Goal: Task Accomplishment & Management: Manage account settings

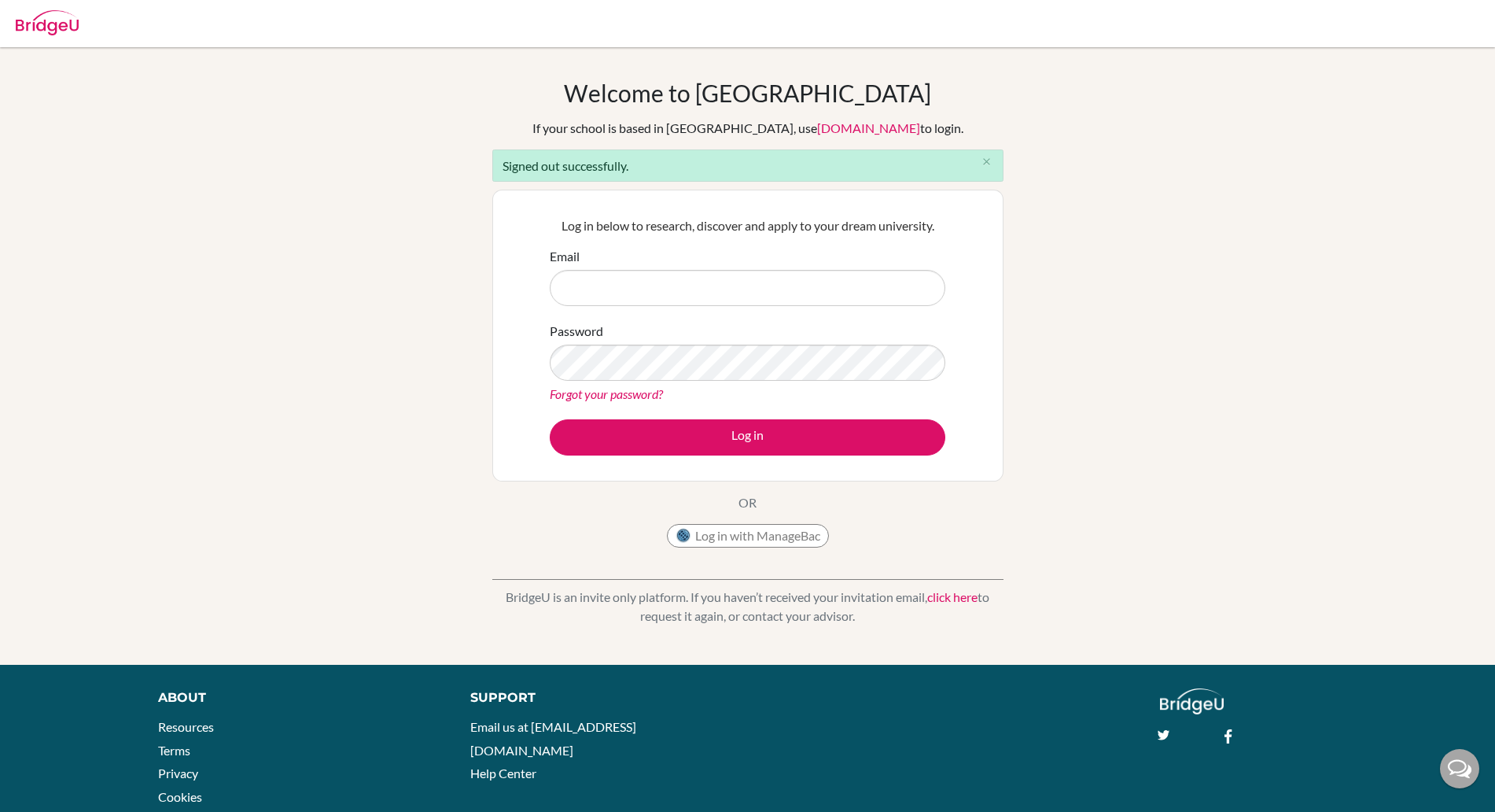
click at [651, 293] on input "Email" at bounding box center [747, 288] width 396 height 36
type input "[EMAIL_ADDRESS][DOMAIN_NAME]"
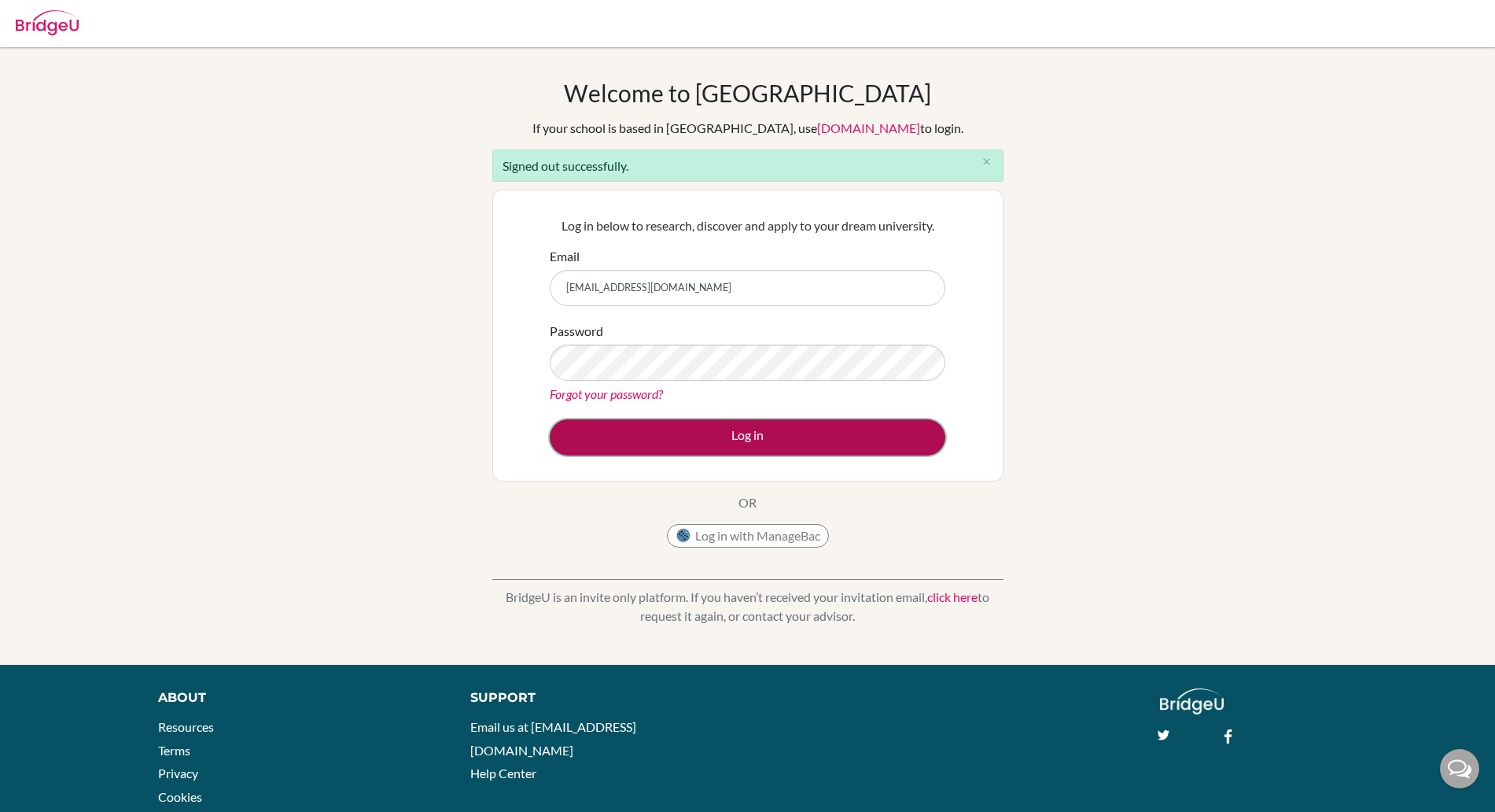
click at [710, 437] on button "Log in" at bounding box center [747, 437] width 396 height 36
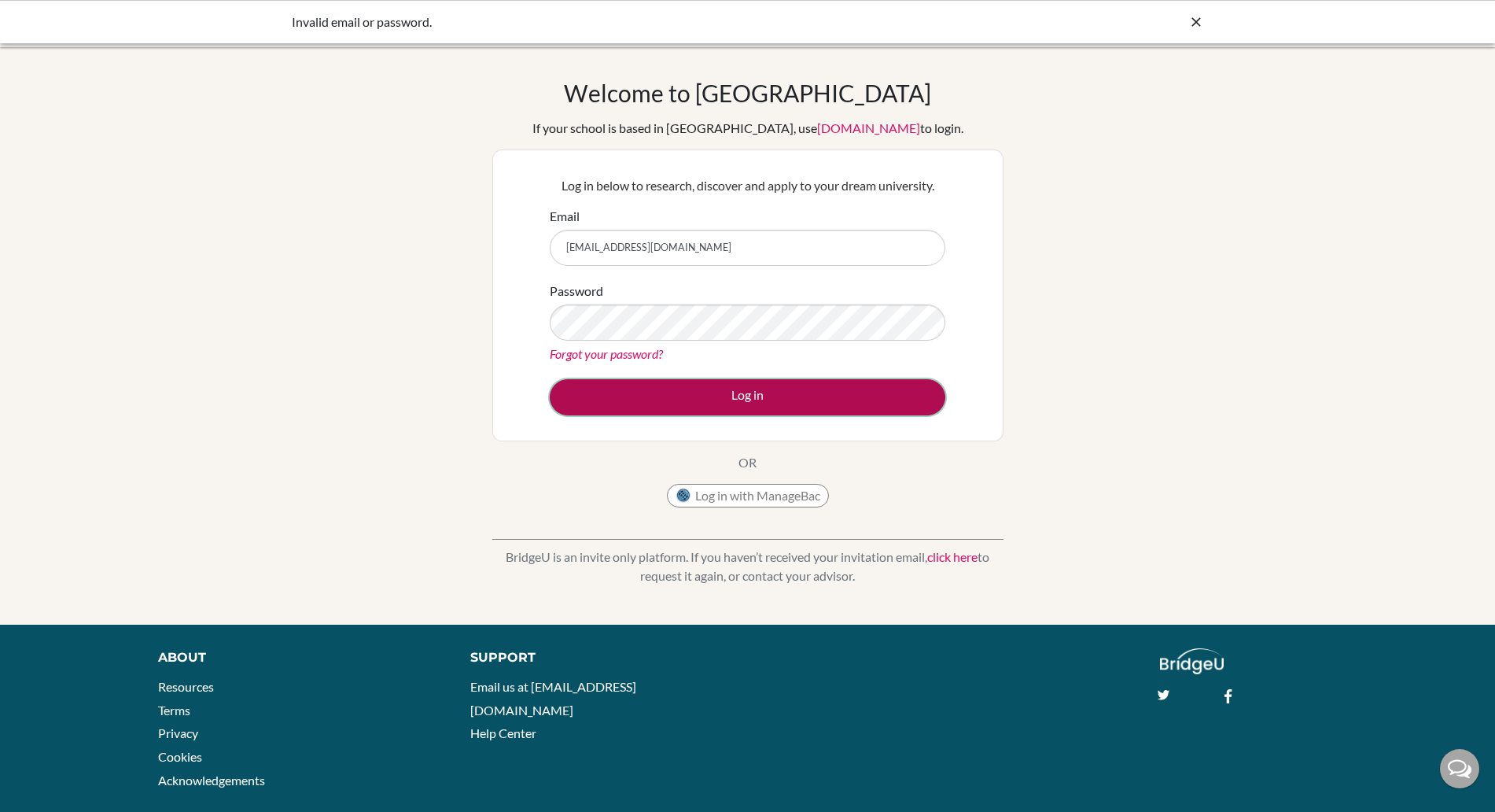
click at [707, 397] on button "Log in" at bounding box center [747, 397] width 396 height 36
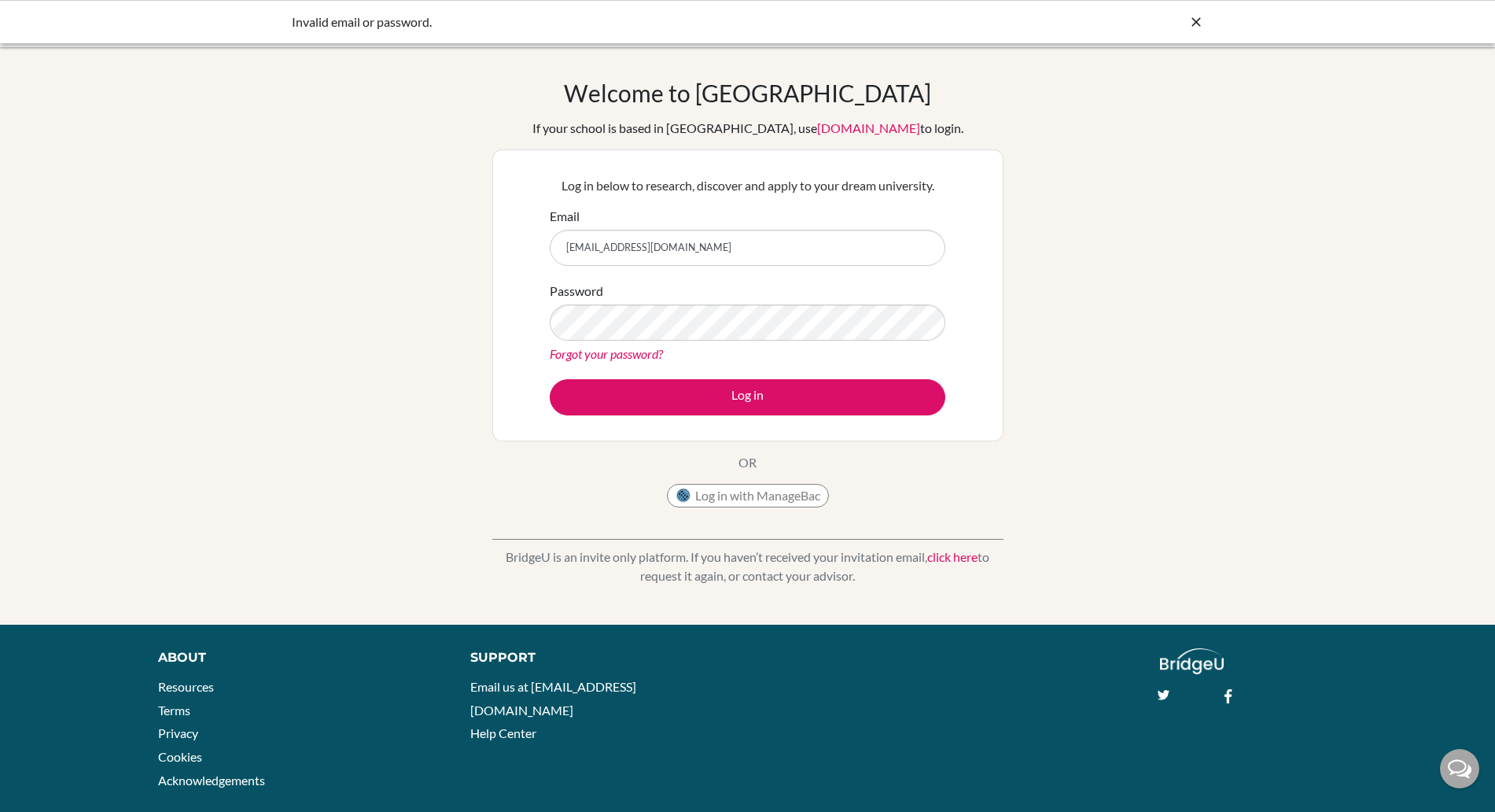
click at [798, 261] on input "[EMAIL_ADDRESS][DOMAIN_NAME]" at bounding box center [747, 248] width 396 height 36
type input "[EMAIL_ADDRESS][DOMAIN_NAME]"
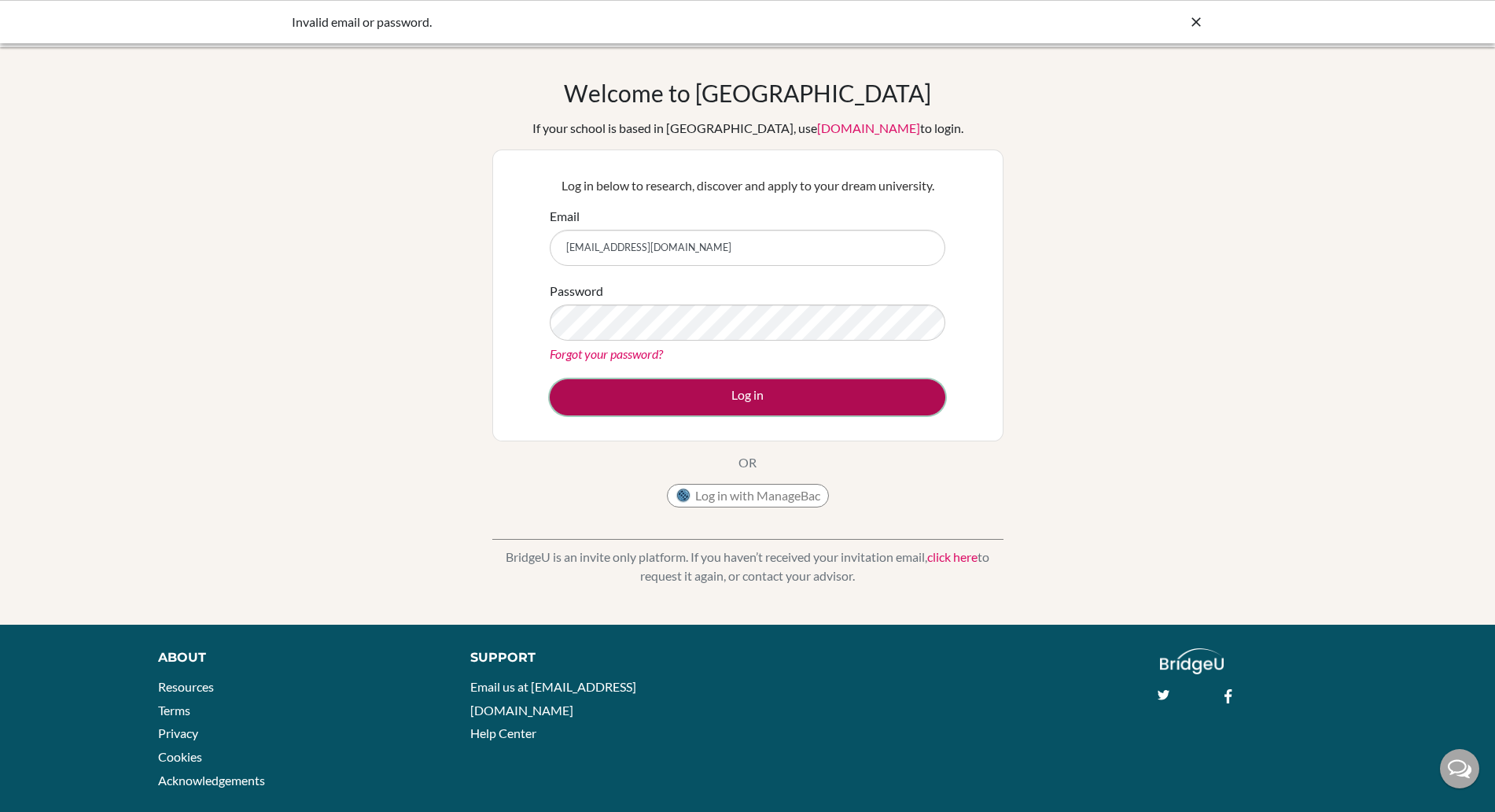
click at [677, 411] on button "Log in" at bounding box center [747, 397] width 396 height 36
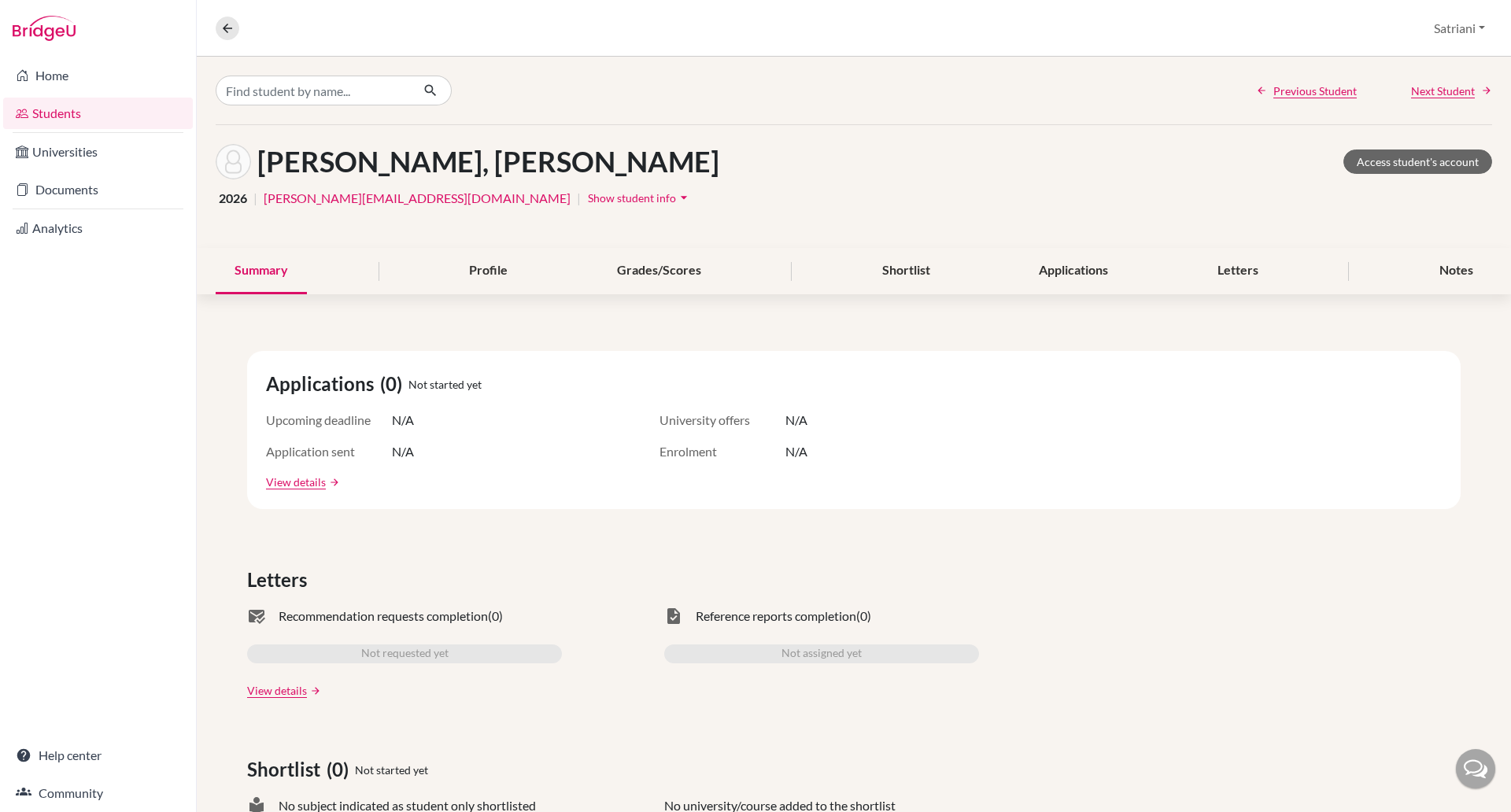
click at [58, 119] on link "Students" at bounding box center [98, 113] width 190 height 31
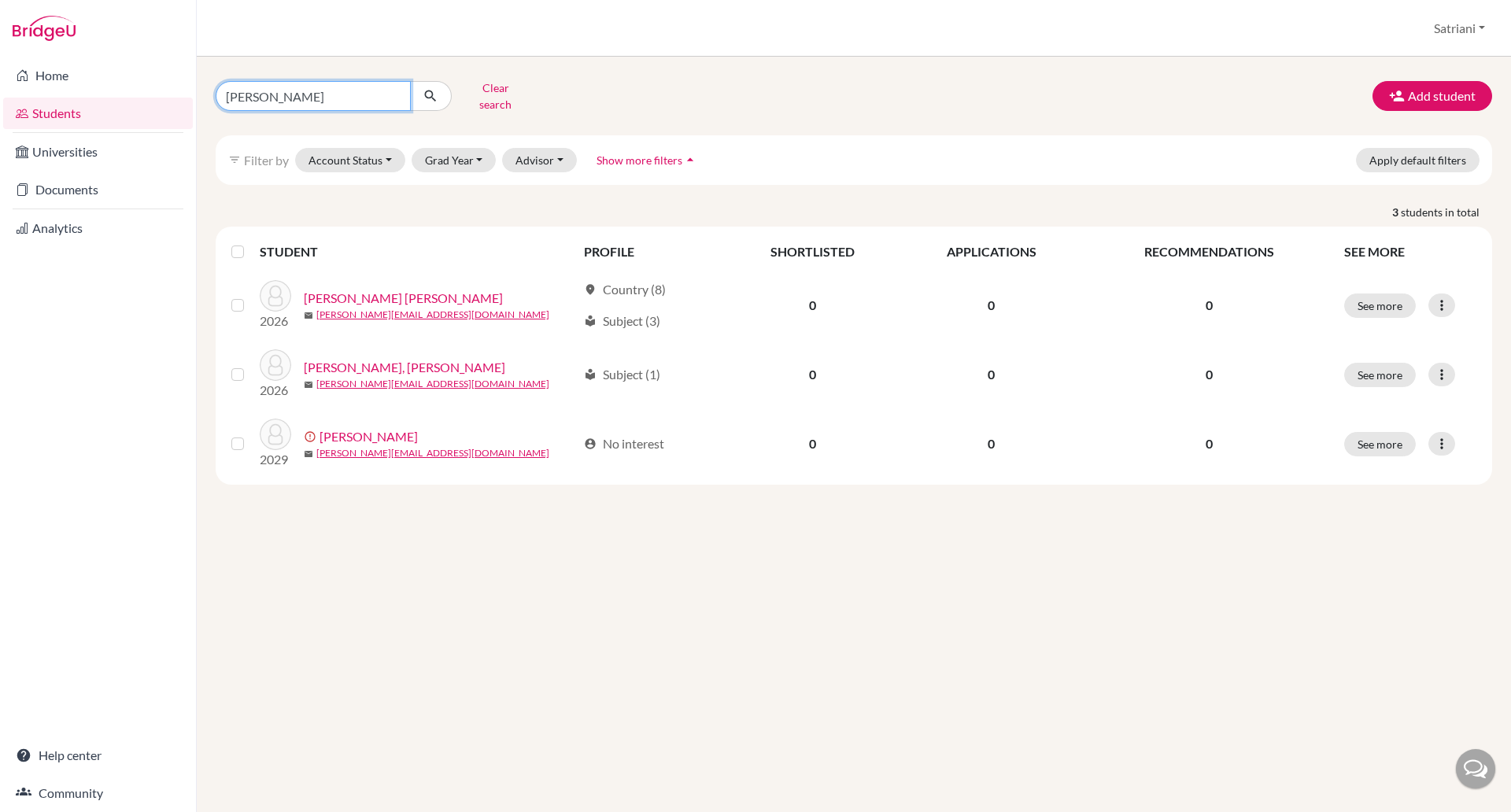
click at [391, 87] on input "[PERSON_NAME]" at bounding box center [313, 96] width 195 height 30
type input "aliya"
click button "submit" at bounding box center [430, 96] width 42 height 30
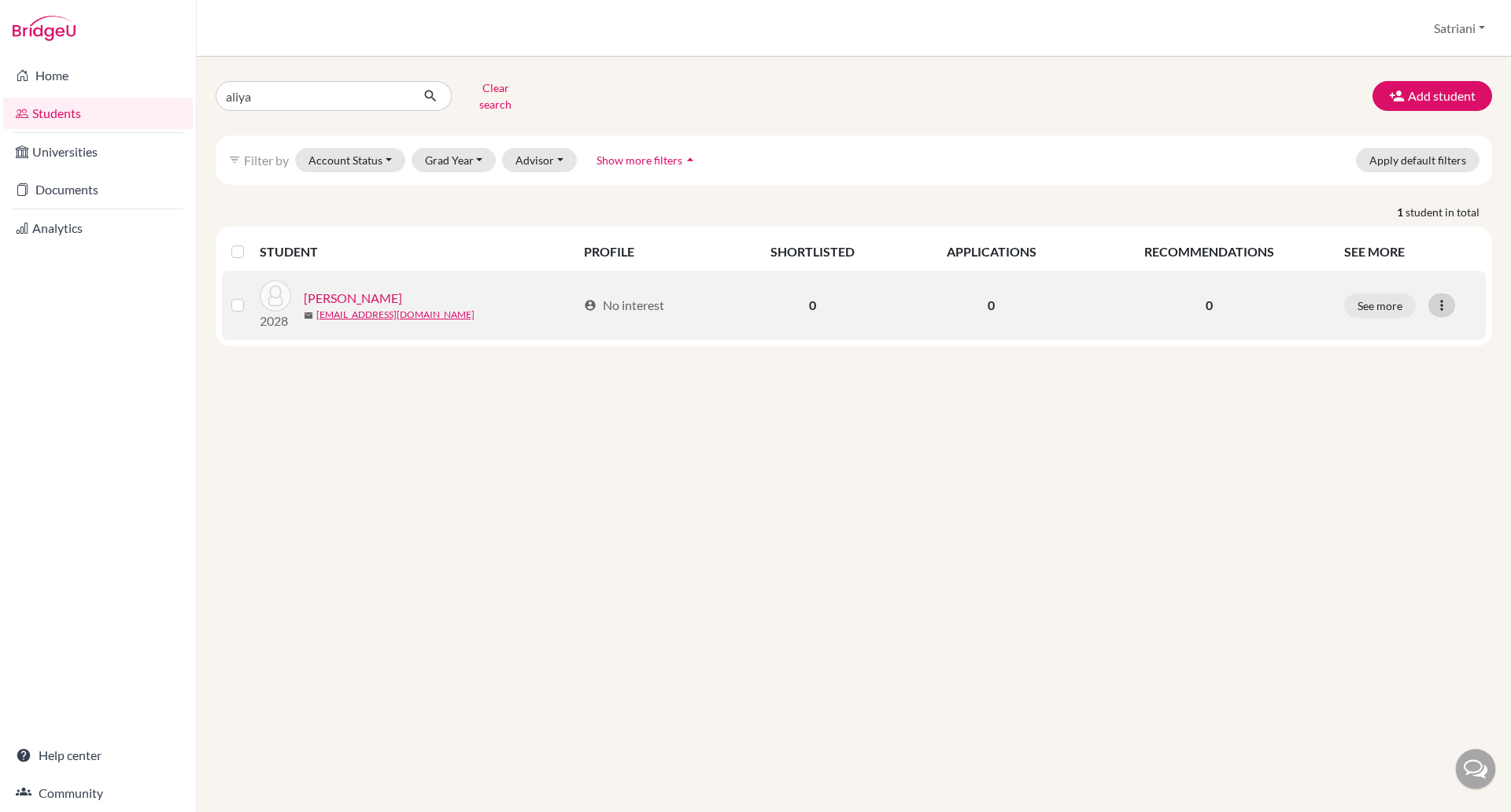
click at [1443, 301] on icon at bounding box center [1441, 305] width 16 height 16
click at [1404, 376] on button "Reset Password" at bounding box center [1373, 388] width 125 height 25
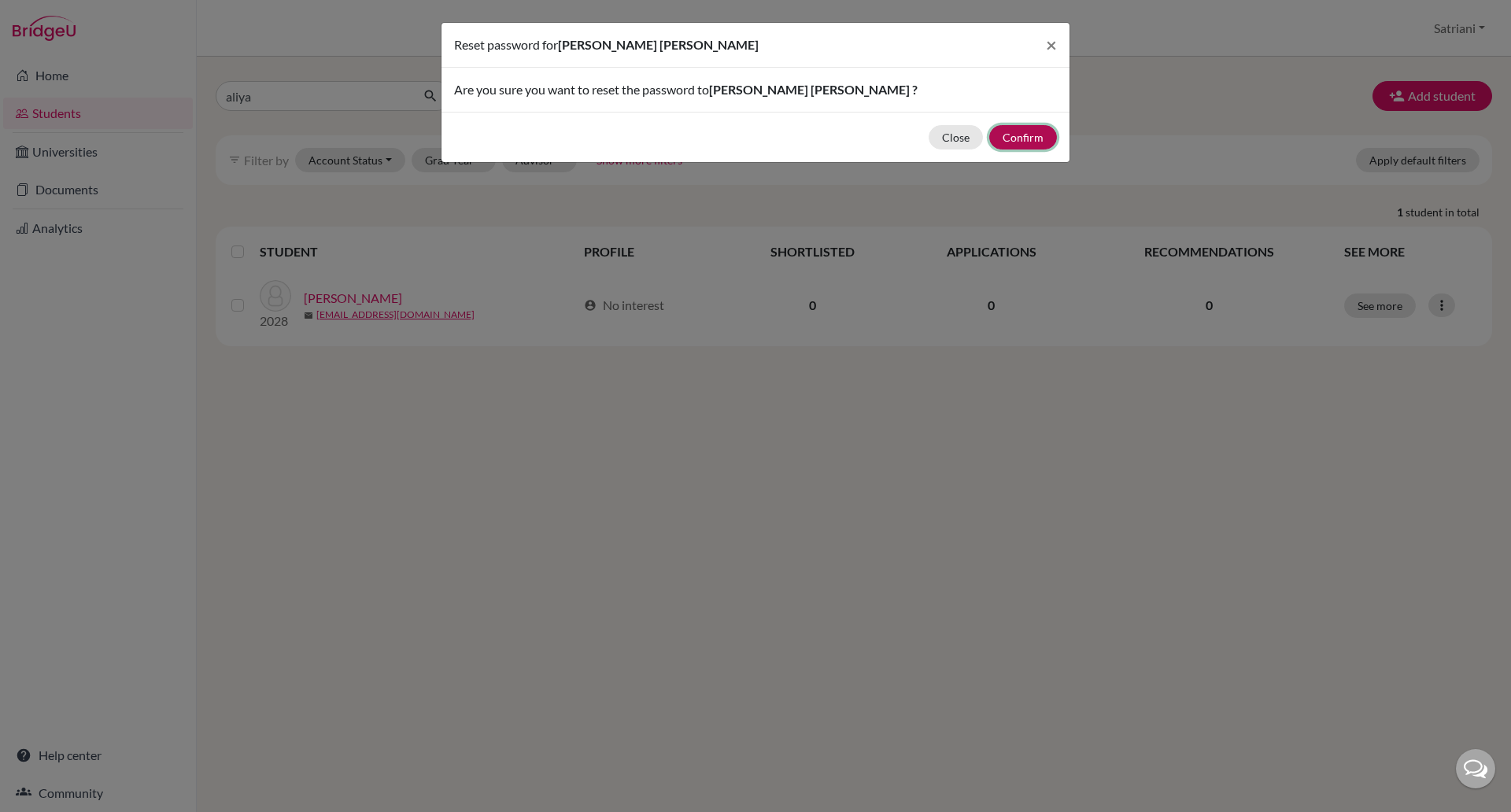
click at [1016, 139] on button "Confirm" at bounding box center [1023, 137] width 68 height 24
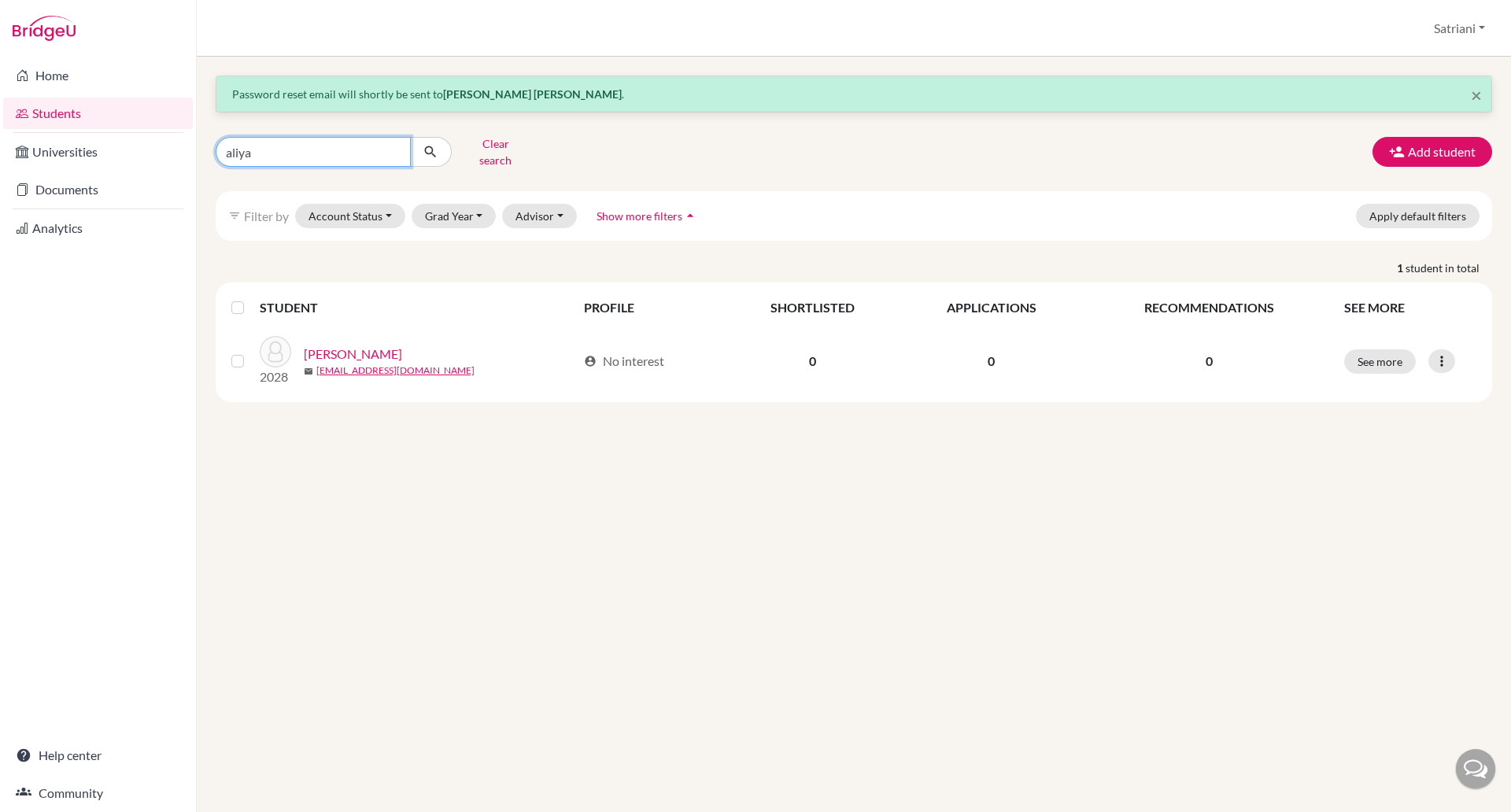
click at [284, 142] on input "aliya" at bounding box center [313, 151] width 195 height 30
type input "a"
type input "[PERSON_NAME]"
click button "submit" at bounding box center [430, 151] width 42 height 30
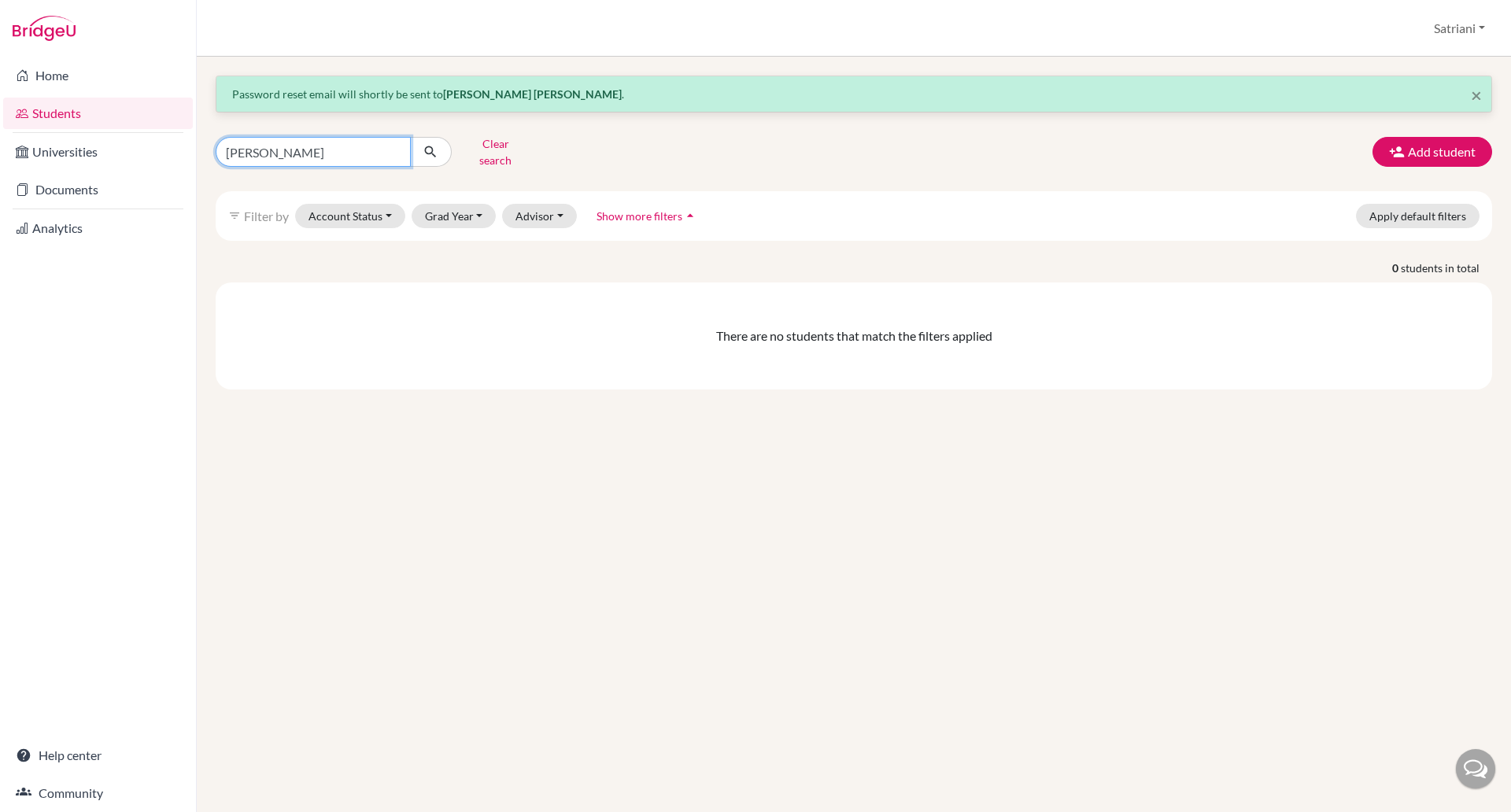
click at [245, 152] on input "[PERSON_NAME]" at bounding box center [313, 151] width 195 height 30
type input "[PERSON_NAME]"
click button "submit" at bounding box center [430, 151] width 42 height 30
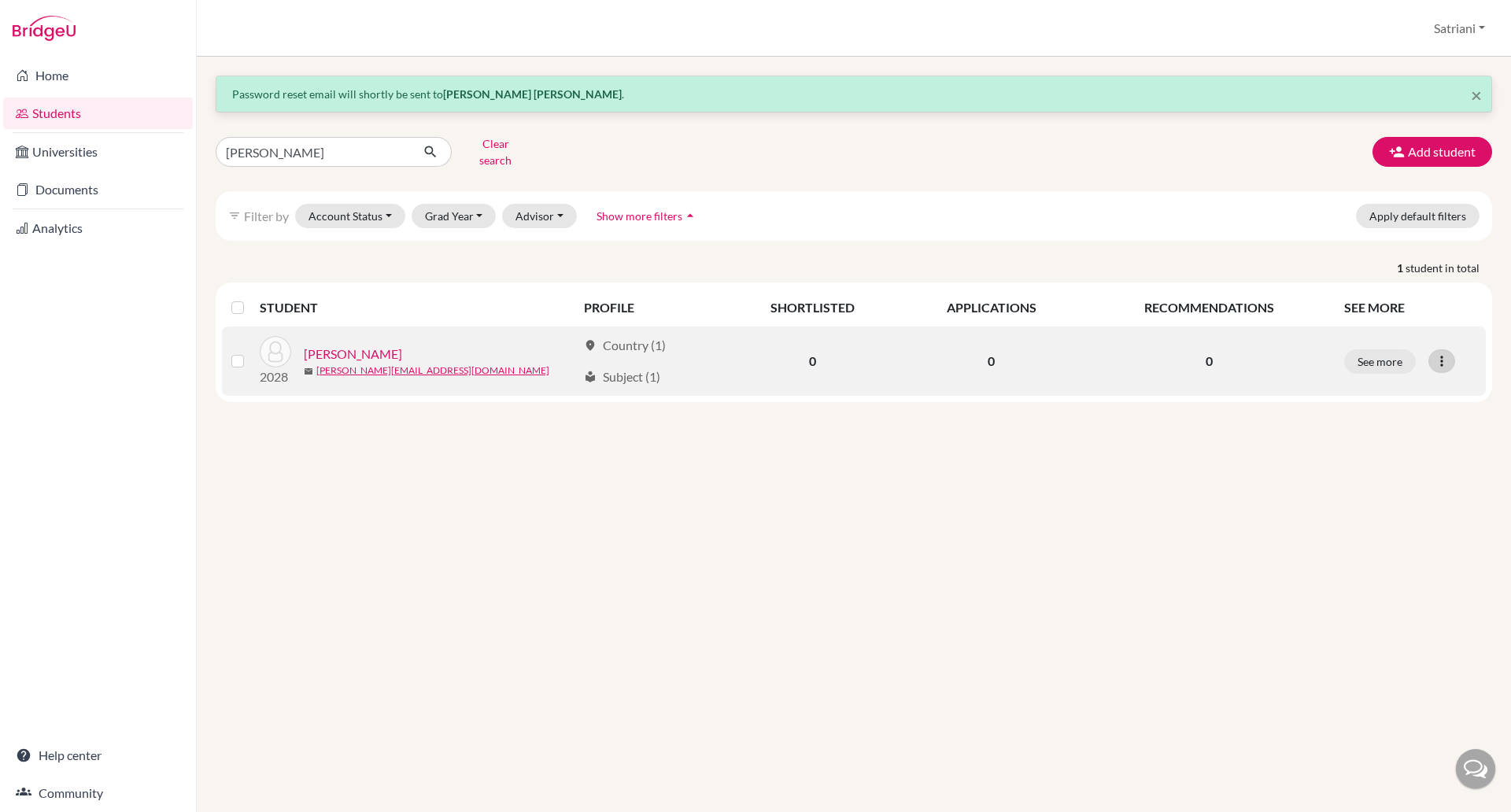
click at [1442, 353] on icon at bounding box center [1441, 361] width 16 height 16
click at [1397, 432] on button "Reset Password" at bounding box center [1373, 444] width 125 height 25
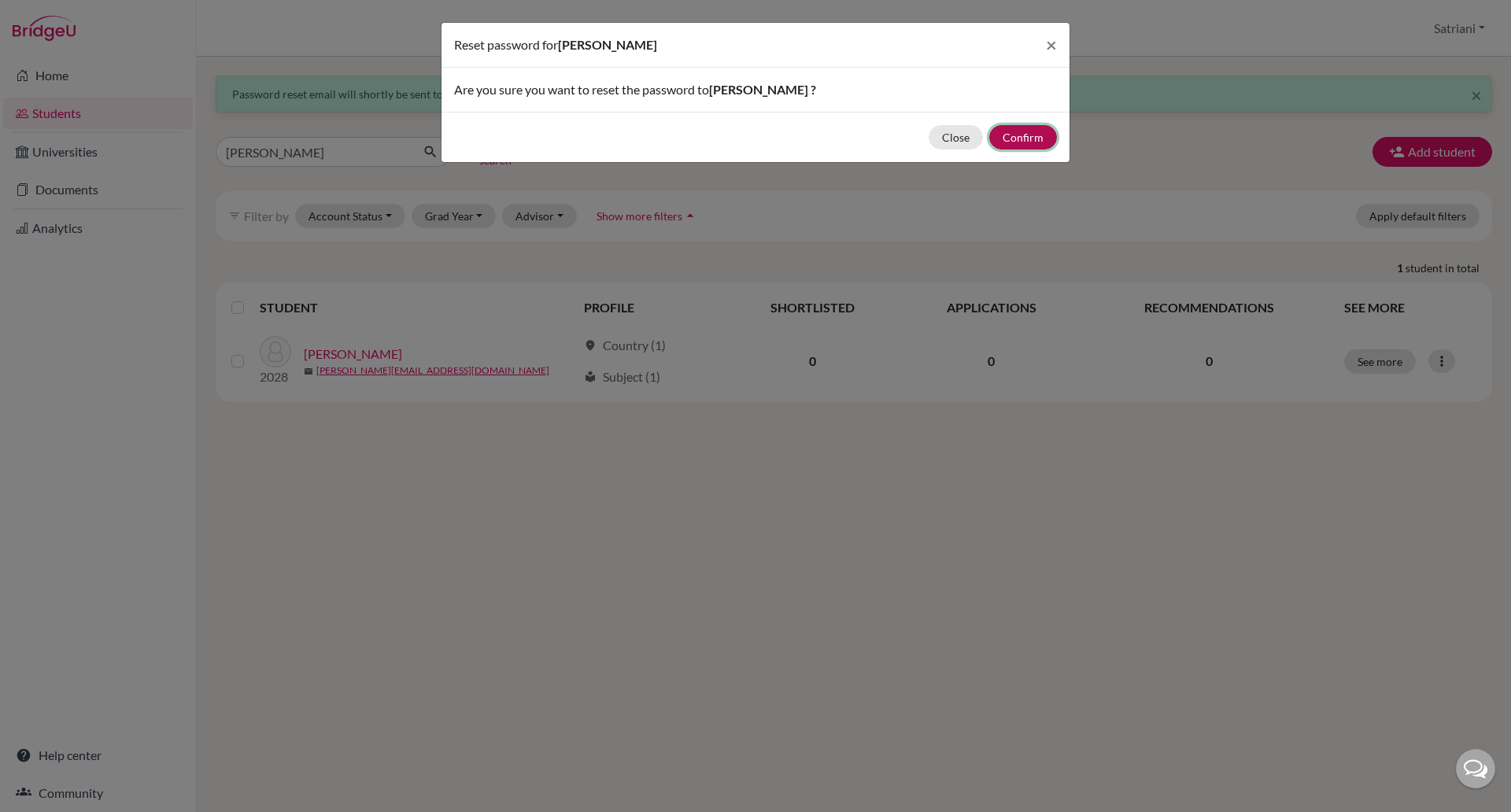
click at [1022, 139] on button "Confirm" at bounding box center [1023, 137] width 68 height 24
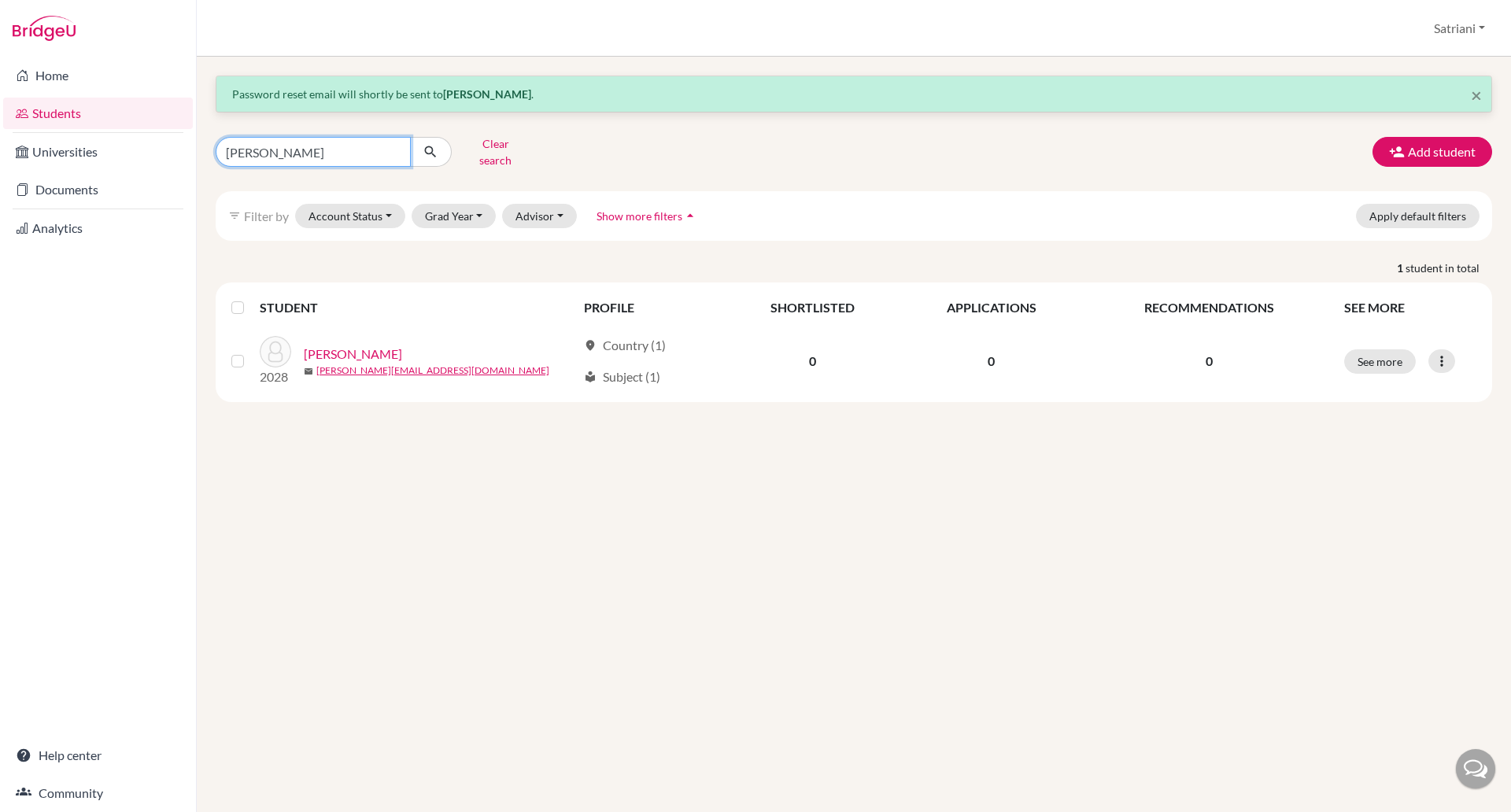
click at [267, 145] on input "[PERSON_NAME]" at bounding box center [313, 151] width 195 height 30
type input "eldrich"
click at [442, 144] on button "submit" at bounding box center [430, 151] width 42 height 30
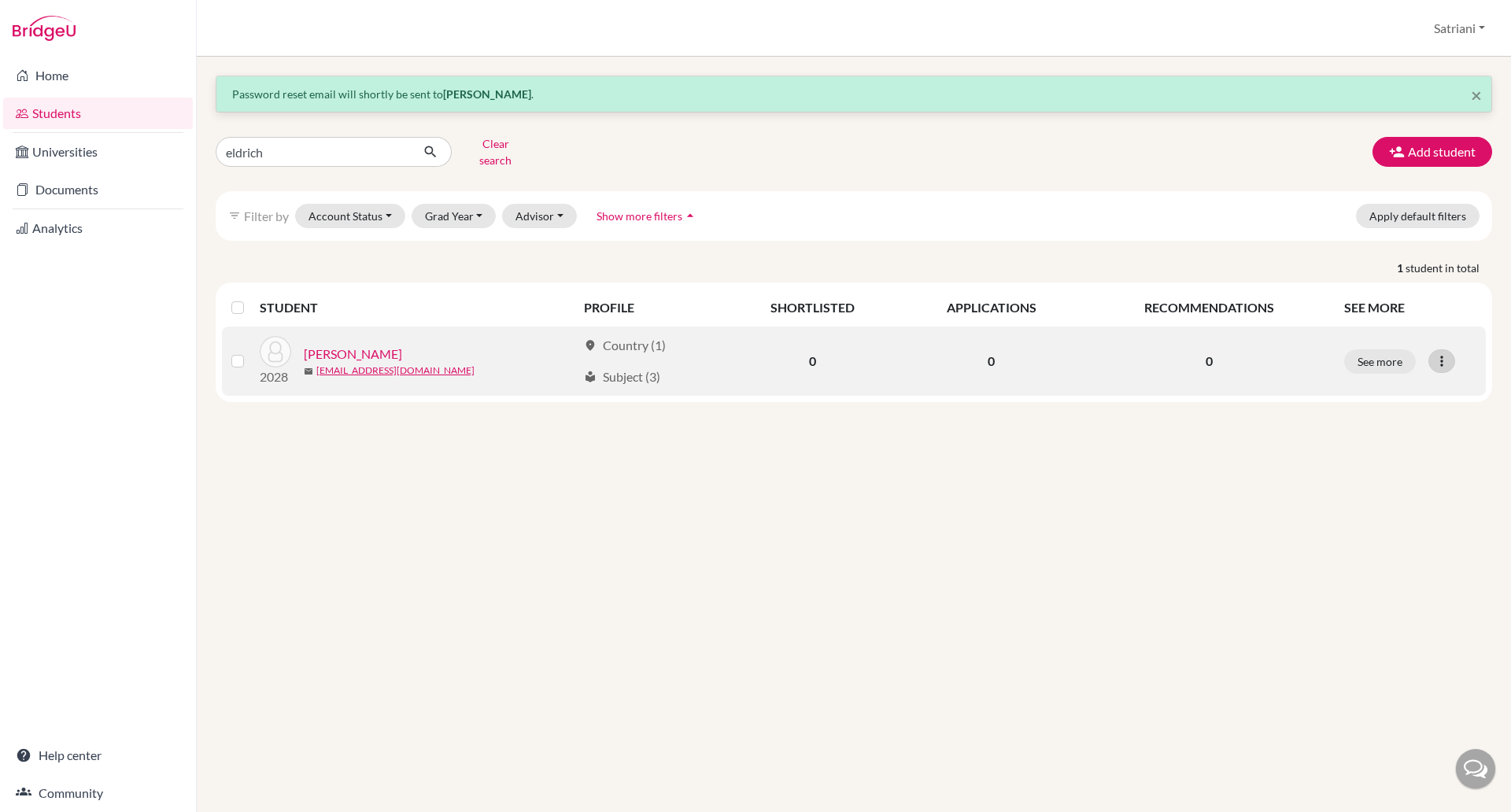
click at [1450, 353] on icon at bounding box center [1441, 361] width 16 height 16
click at [1393, 436] on button "Reset Password" at bounding box center [1373, 444] width 125 height 25
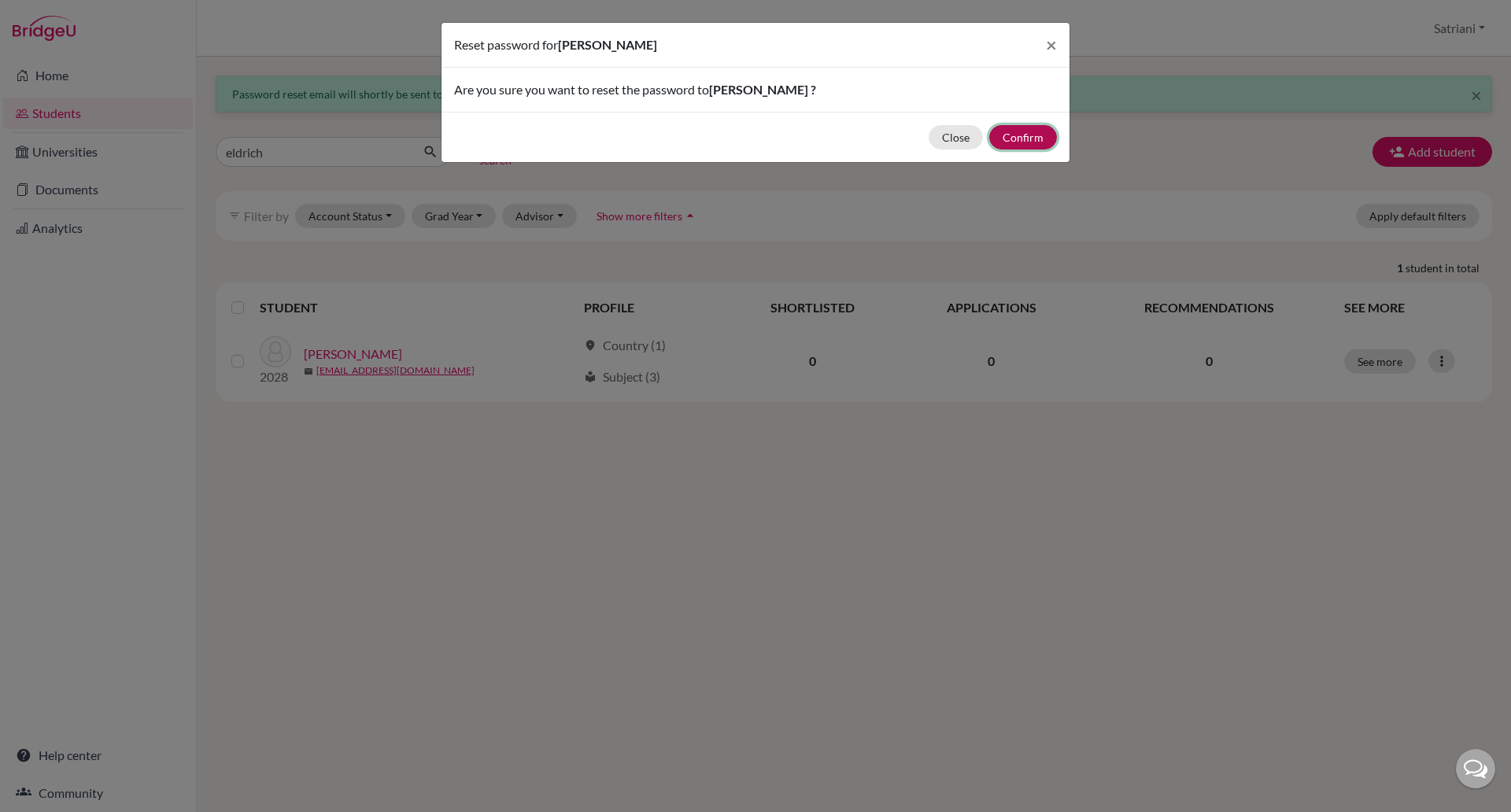
click at [1009, 135] on button "Confirm" at bounding box center [1023, 137] width 68 height 24
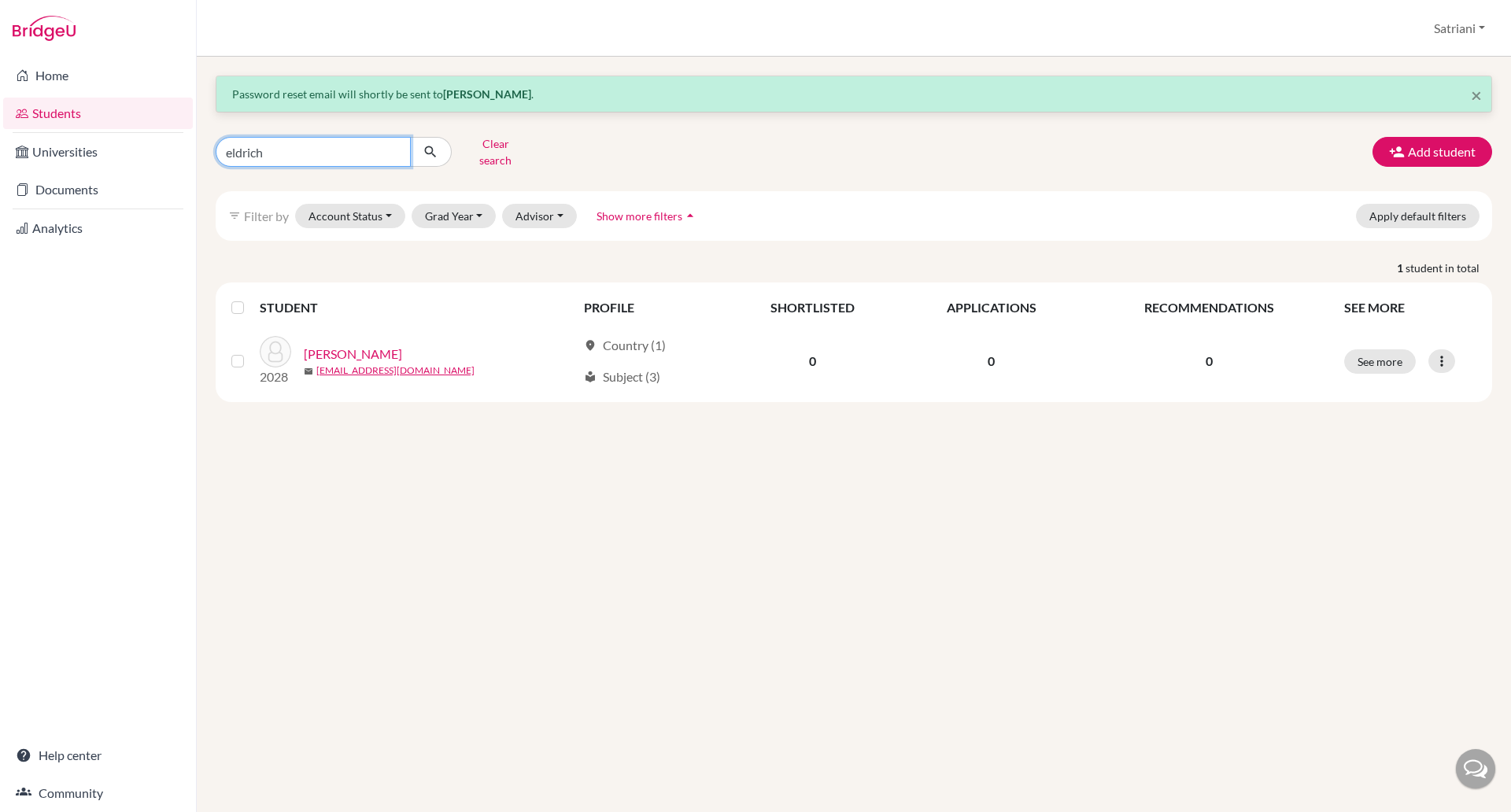
click at [391, 151] on input "eldrich" at bounding box center [313, 151] width 195 height 30
type input "kaylee"
click button "submit" at bounding box center [430, 151] width 42 height 30
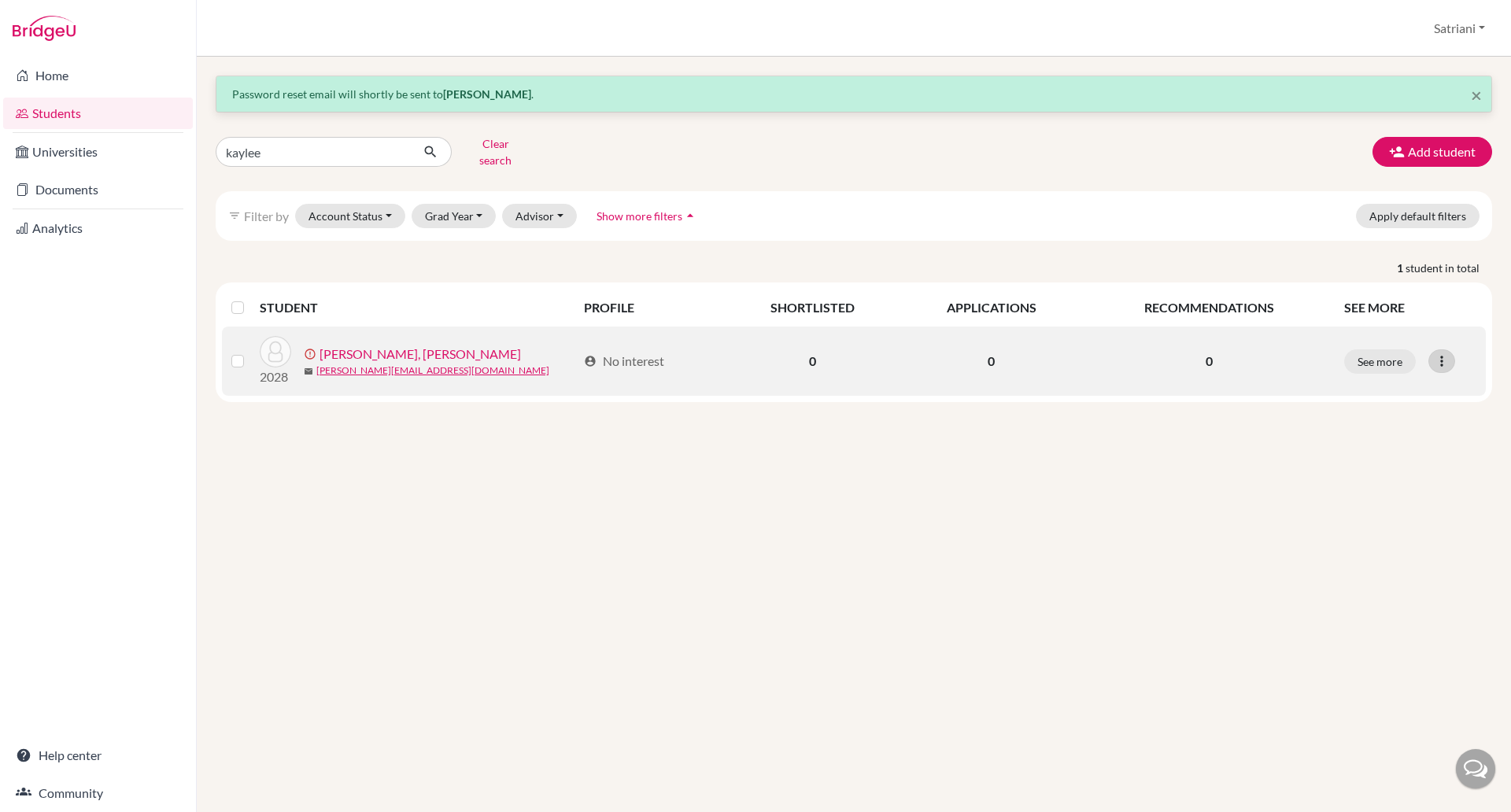
click at [1433, 353] on icon at bounding box center [1441, 361] width 16 height 16
click at [1392, 441] on button "Resend invite email" at bounding box center [1382, 444] width 142 height 25
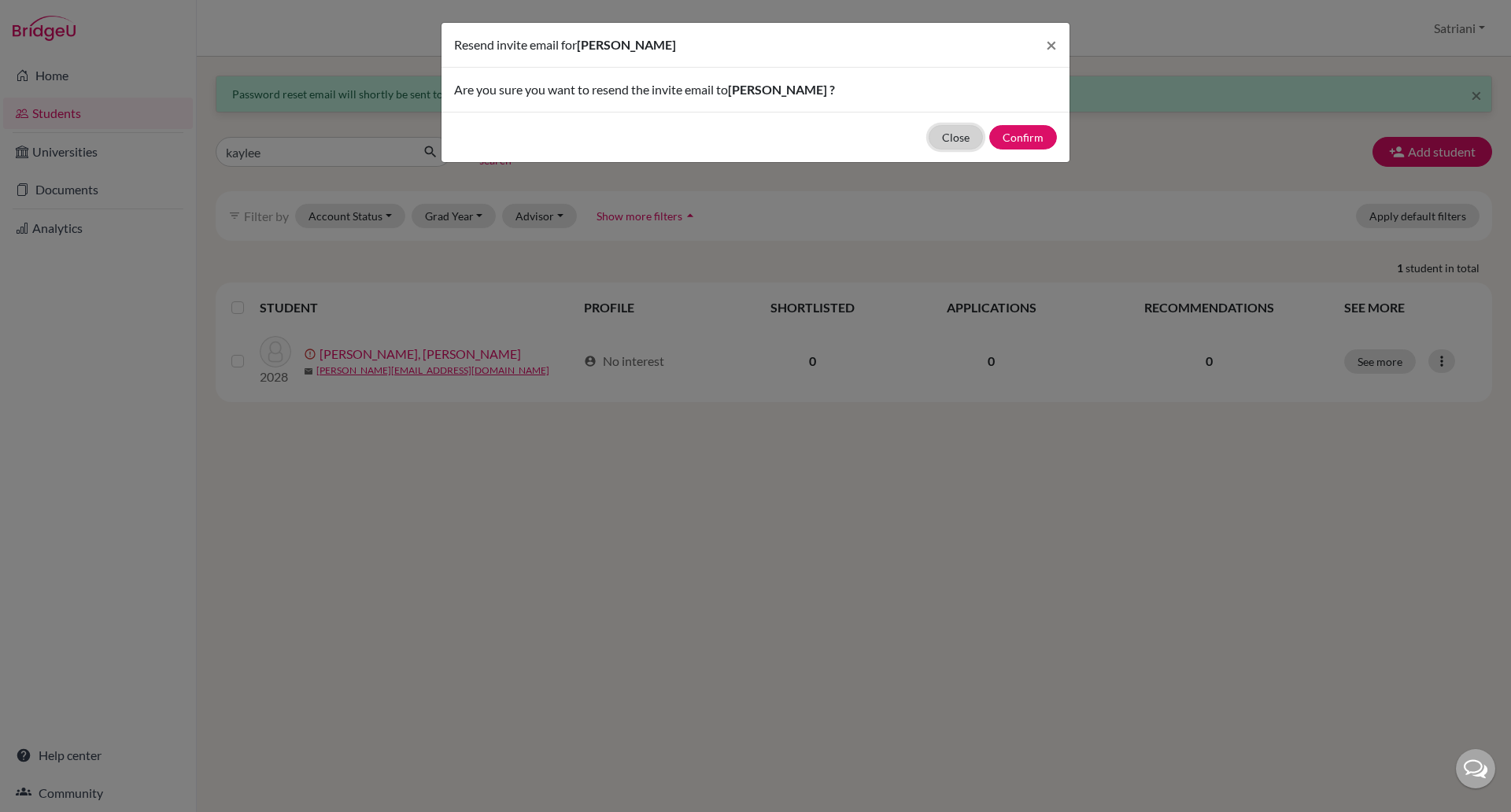
click at [944, 138] on button "Close" at bounding box center [955, 137] width 55 height 24
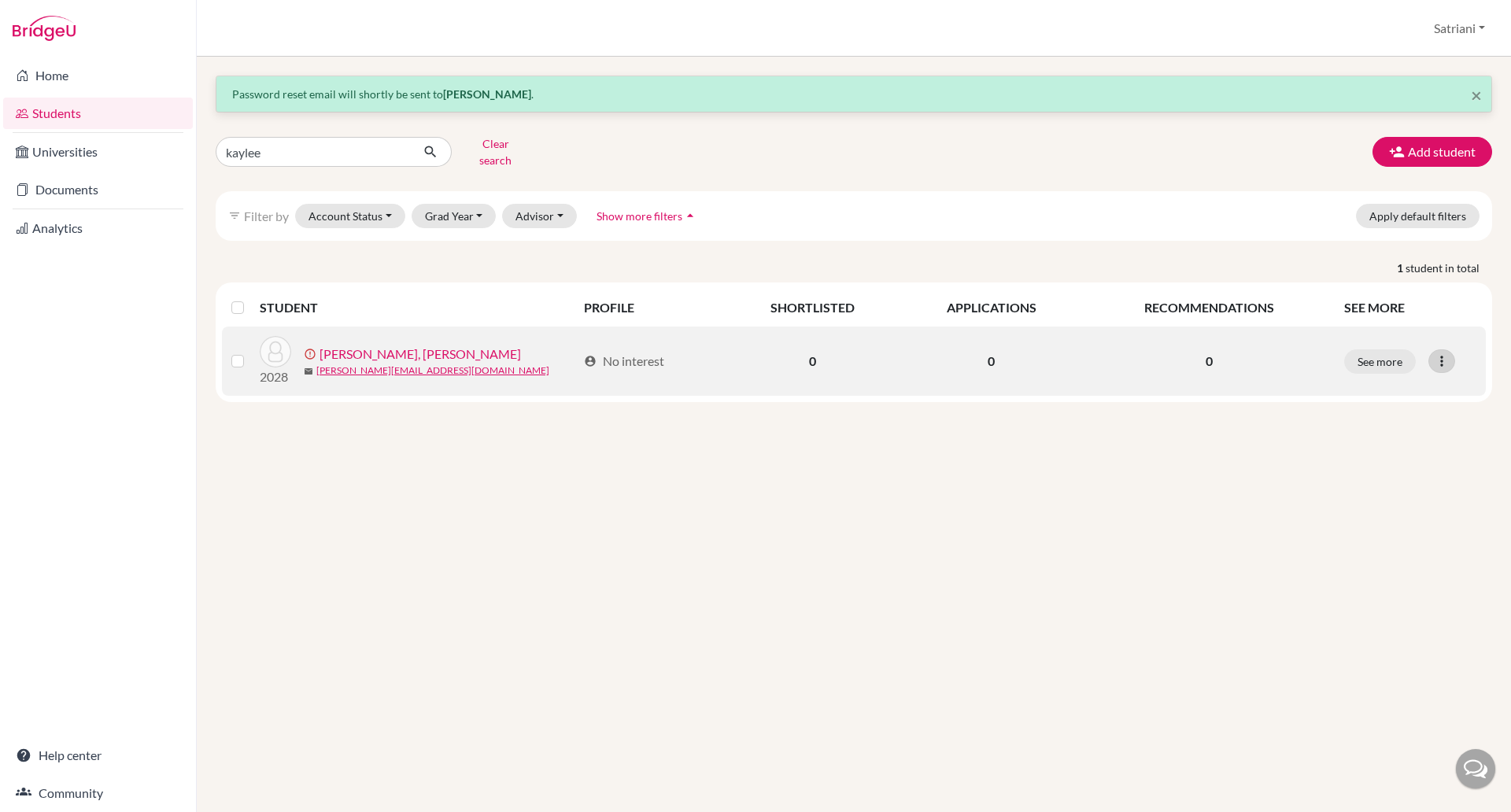
click at [1446, 353] on icon at bounding box center [1441, 361] width 16 height 16
click at [1407, 435] on button "Resend invite email" at bounding box center [1382, 444] width 142 height 25
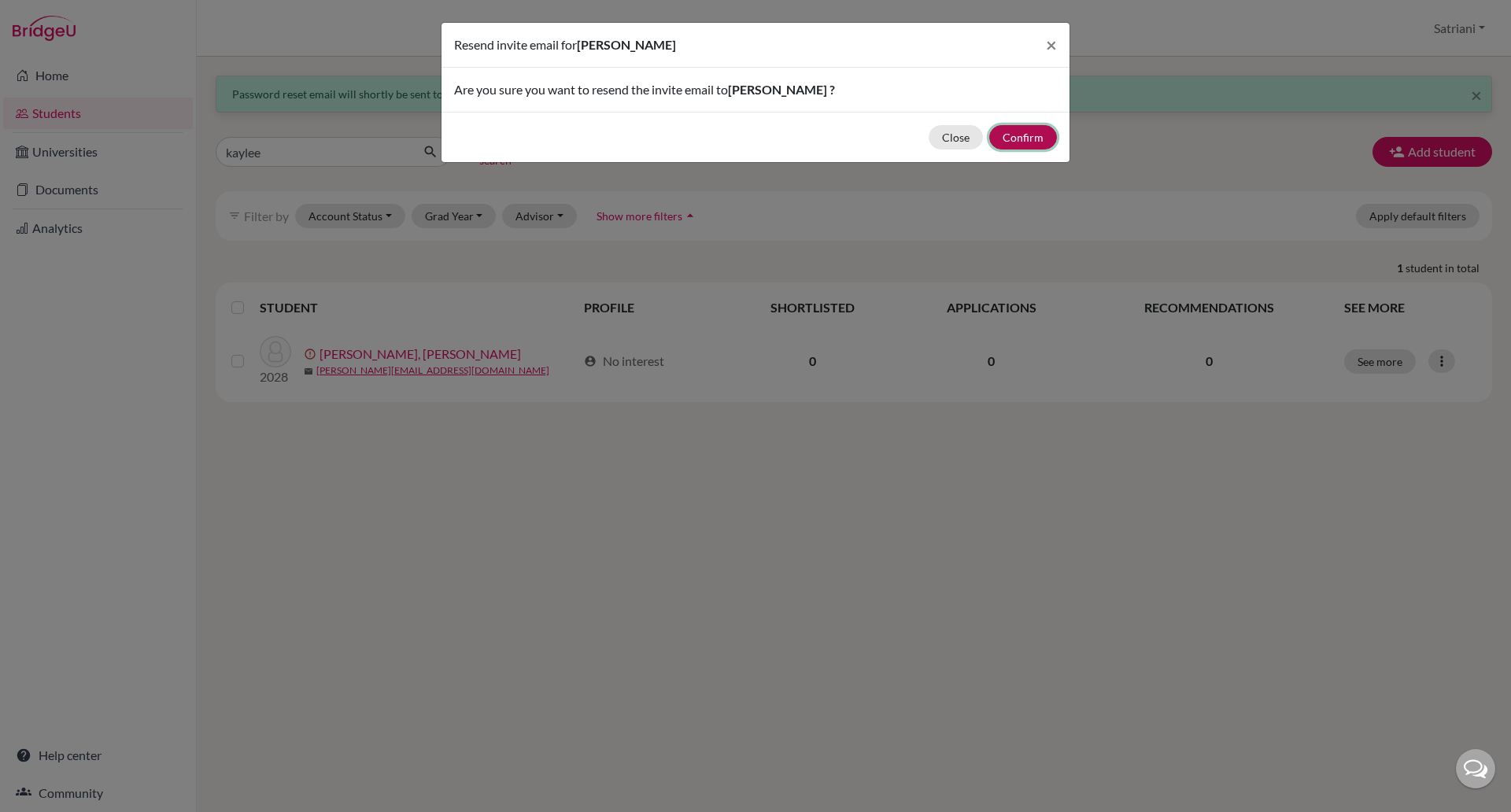
click at [1011, 145] on button "Confirm" at bounding box center [1023, 137] width 68 height 24
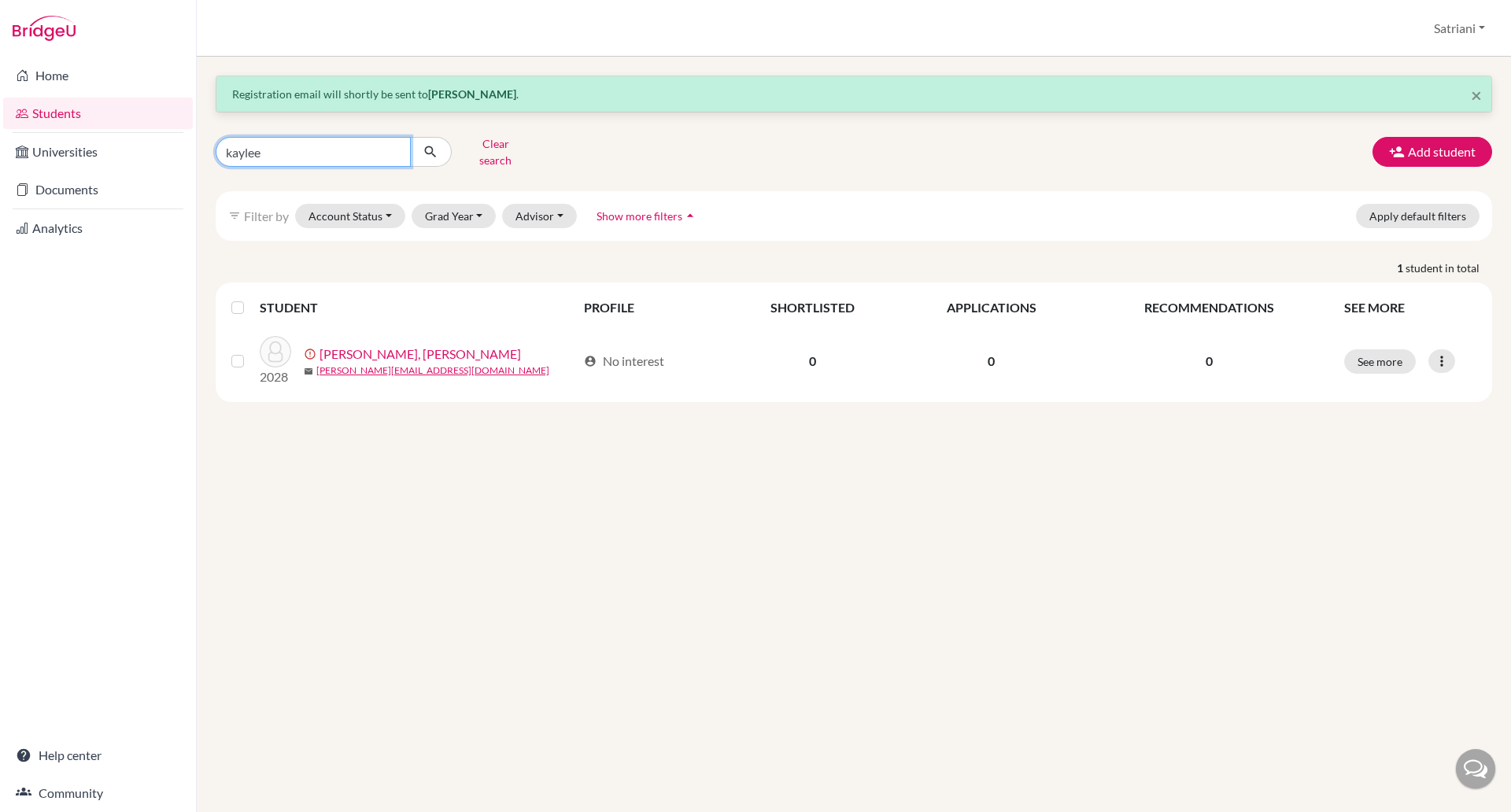
click at [360, 142] on input "kaylee" at bounding box center [313, 151] width 195 height 30
type input "k"
type input "[PERSON_NAME]"
click button "submit" at bounding box center [430, 151] width 42 height 30
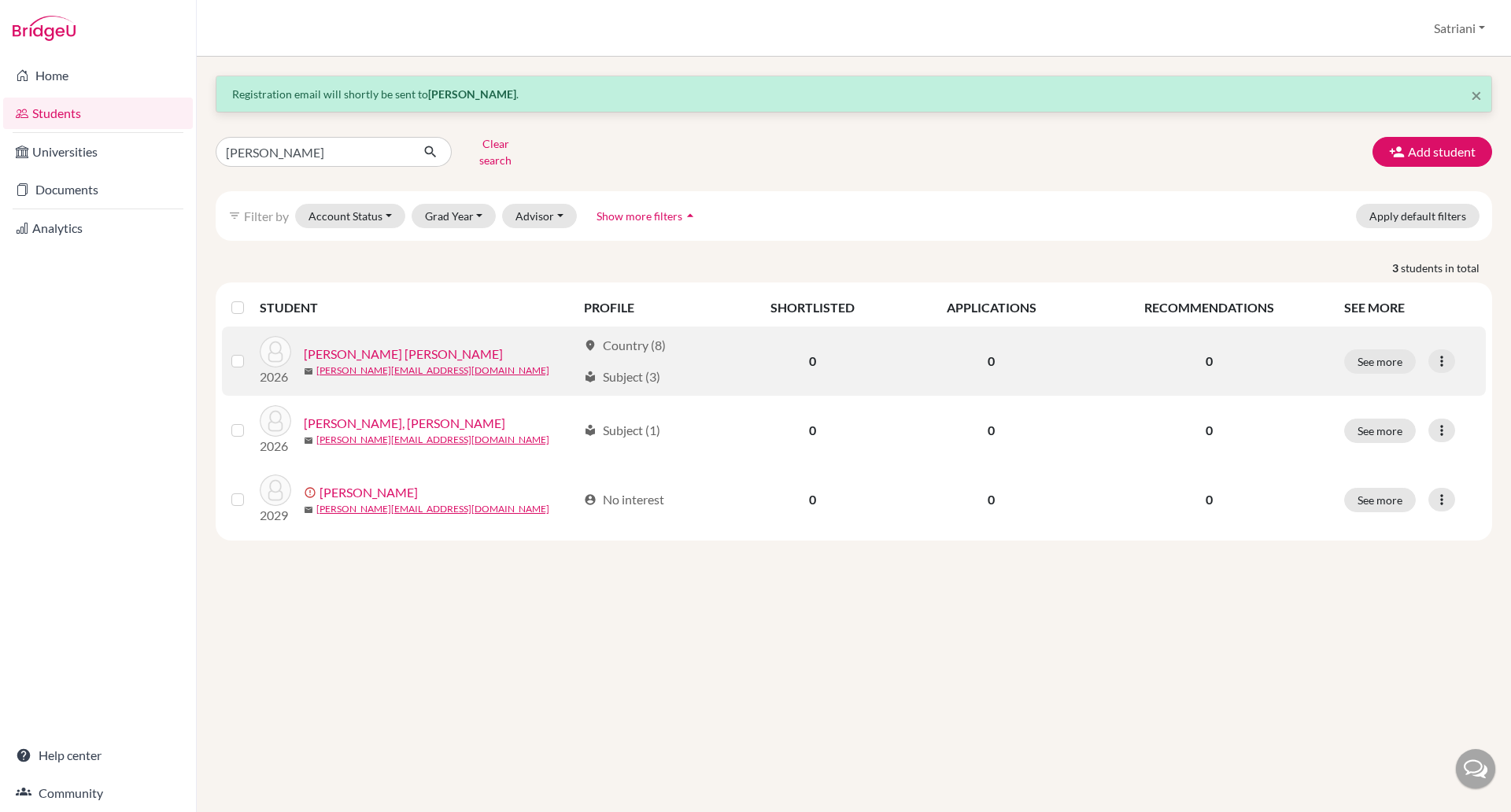
click at [446, 345] on link "[PERSON_NAME] [PERSON_NAME]" at bounding box center [404, 354] width 199 height 19
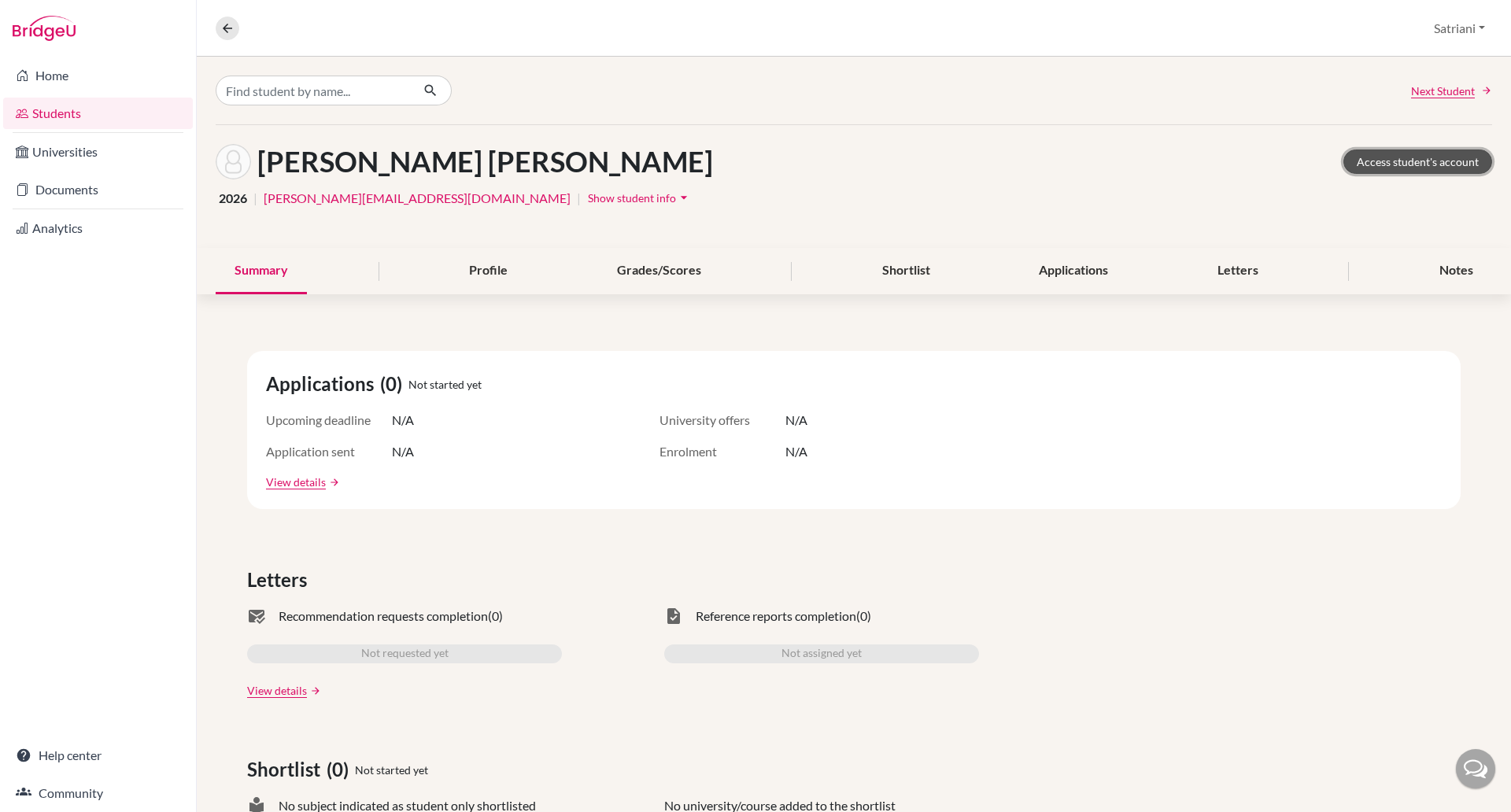
click at [1394, 162] on link "Access student's account" at bounding box center [1417, 162] width 149 height 24
